Goal: Transaction & Acquisition: Obtain resource

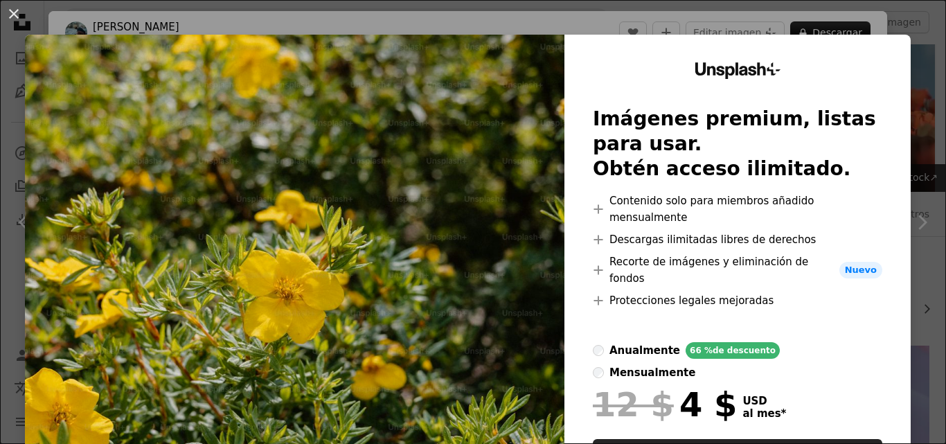
click at [375, 175] on img at bounding box center [295, 288] width 540 height 507
click at [21, 15] on button "An X shape" at bounding box center [14, 14] width 17 height 17
